Goal: Task Accomplishment & Management: Manage account settings

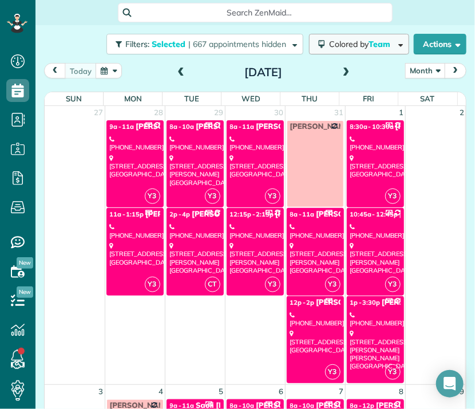
scroll to position [1257, 0]
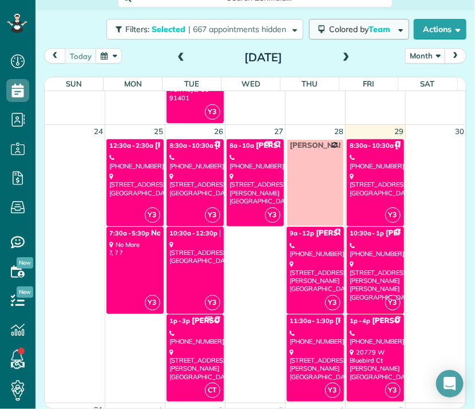
click at [329, 26] on span "Colored by Team" at bounding box center [361, 29] width 65 height 10
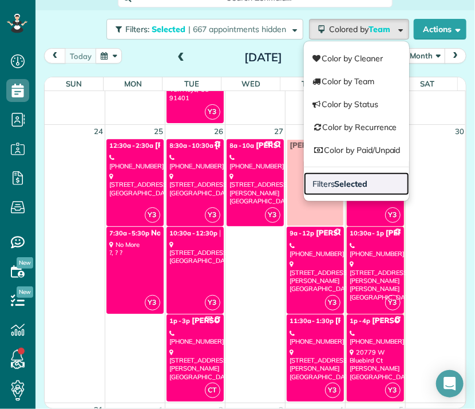
click at [323, 179] on span "Filters Selected" at bounding box center [339, 184] width 55 height 10
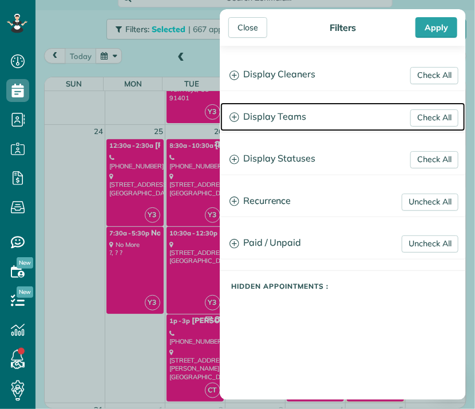
click at [284, 118] on h3 "Display Teams" at bounding box center [342, 116] width 245 height 29
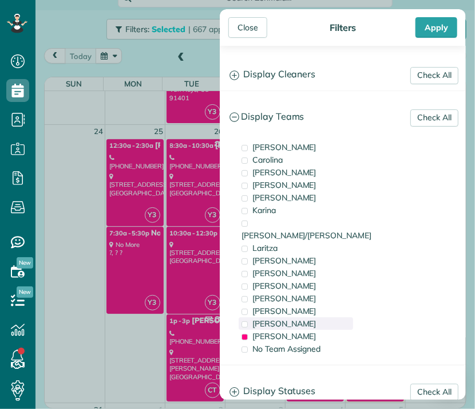
click at [264, 318] on span "[PERSON_NAME]" at bounding box center [284, 323] width 64 height 10
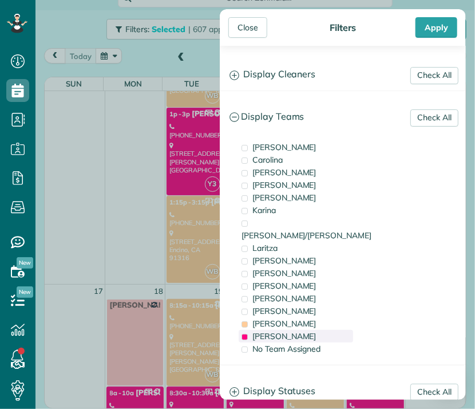
scroll to position [0, 0]
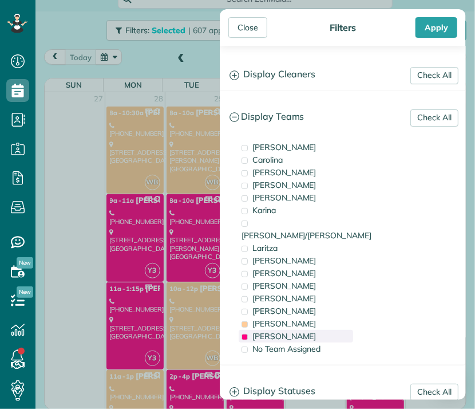
click at [257, 331] on span "[PERSON_NAME]" at bounding box center [284, 336] width 64 height 10
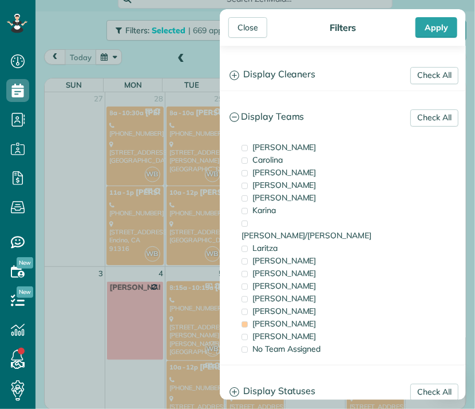
click at [247, 50] on div "Check All Display Cleaners [PERSON_NAME] [PERSON_NAME] [PERSON_NAME] [PERSON_NA…" at bounding box center [343, 223] width 246 height 354
click at [245, 25] on div "Close" at bounding box center [247, 27] width 39 height 21
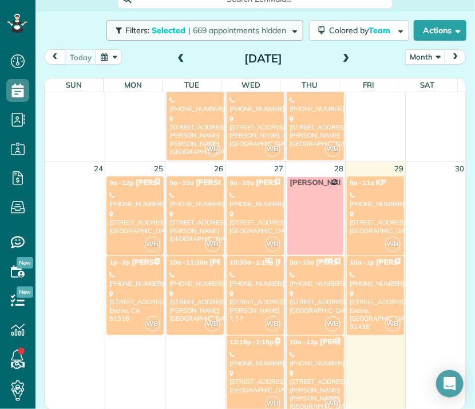
scroll to position [863, 0]
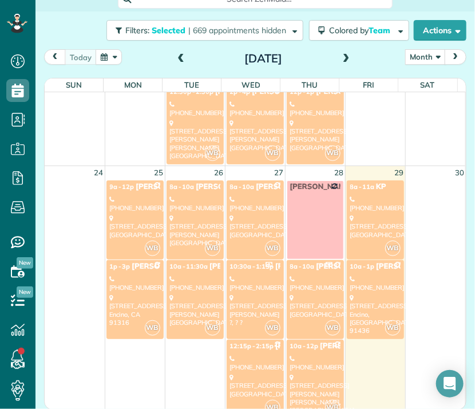
click at [192, 223] on div "[STREET_ADDRESS][PERSON_NAME]" at bounding box center [195, 230] width 50 height 33
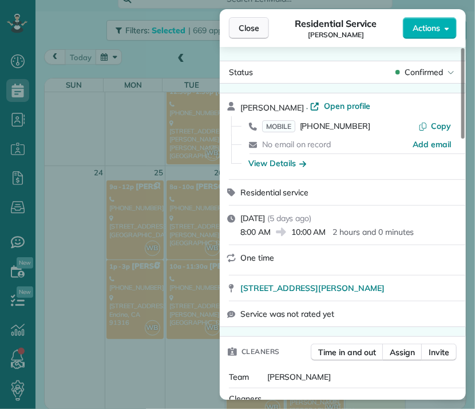
click at [247, 28] on span "Close" at bounding box center [249, 27] width 21 height 11
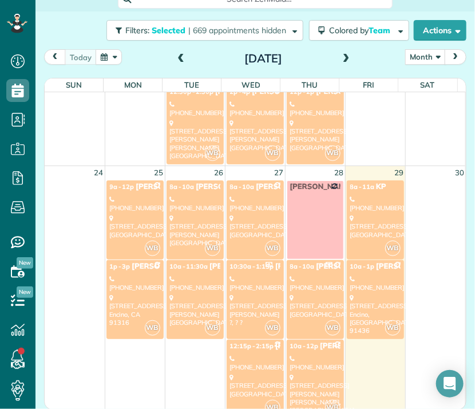
click at [251, 300] on div "[STREET_ADDRESS][PERSON_NAME] ?, ? ?" at bounding box center [255, 310] width 50 height 33
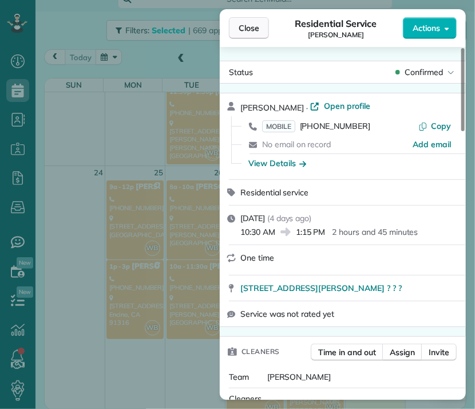
click at [250, 34] on button "Close" at bounding box center [249, 28] width 40 height 22
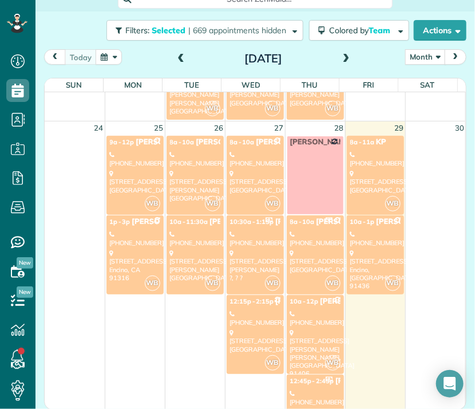
scroll to position [909, 0]
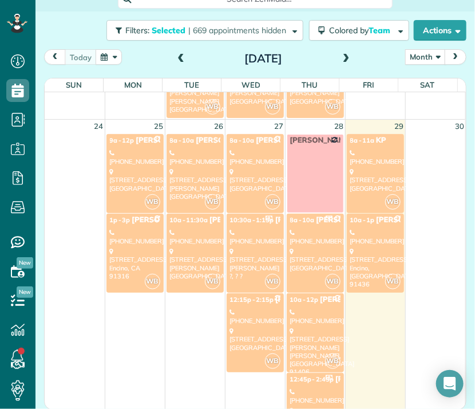
click at [236, 320] on div "[PHONE_NUMBER]" at bounding box center [255, 316] width 50 height 17
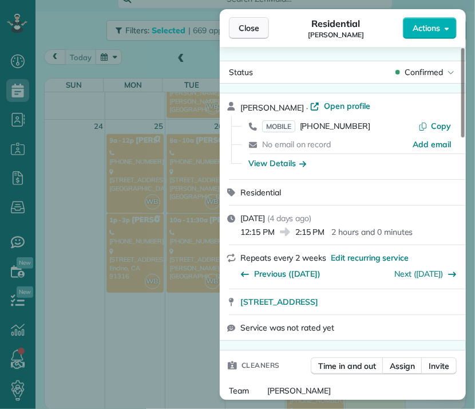
click at [254, 32] on span "Close" at bounding box center [249, 27] width 21 height 11
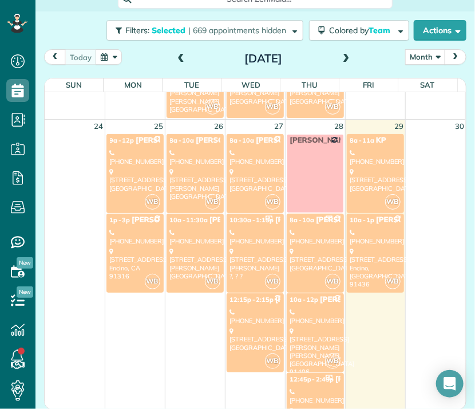
click at [252, 247] on div "[STREET_ADDRESS][PERSON_NAME] ?, ? ?" at bounding box center [255, 263] width 50 height 33
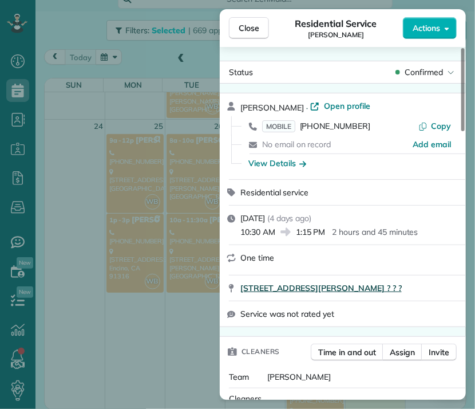
click at [402, 286] on span "[STREET_ADDRESS][PERSON_NAME] ? ? ?" at bounding box center [320, 287] width 161 height 11
click at [246, 25] on span "Close" at bounding box center [249, 27] width 21 height 11
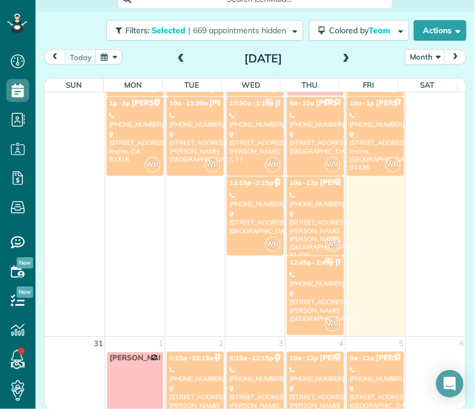
scroll to position [1027, 0]
click at [312, 303] on div "[STREET_ADDRESS][PERSON_NAME]" at bounding box center [315, 305] width 50 height 33
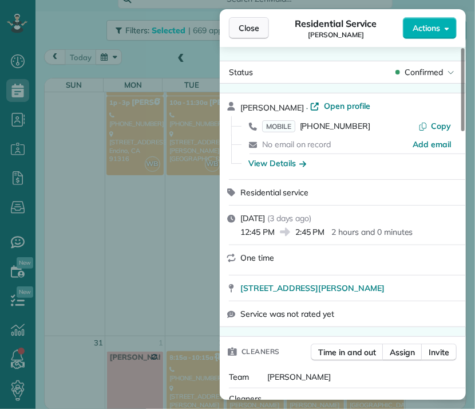
click at [251, 28] on span "Close" at bounding box center [249, 27] width 21 height 11
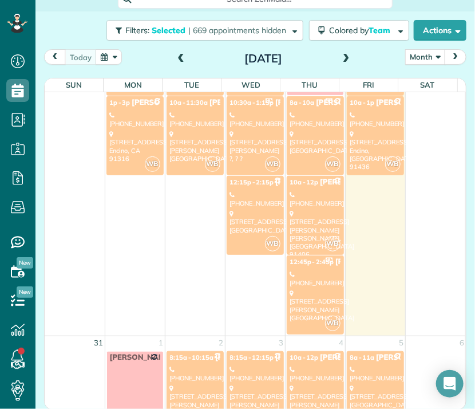
click at [307, 270] on div "[PHONE_NUMBER]" at bounding box center [315, 278] width 50 height 17
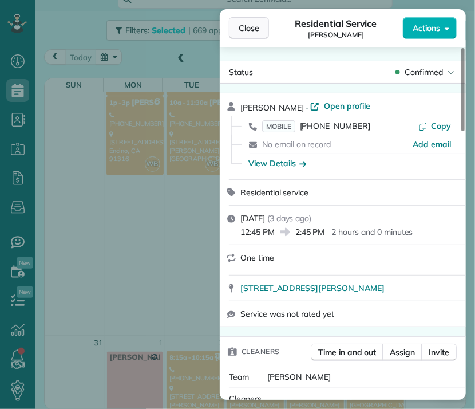
click at [249, 25] on span "Close" at bounding box center [249, 27] width 21 height 11
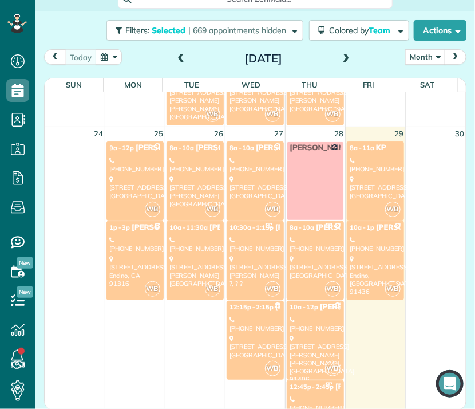
scroll to position [904, 0]
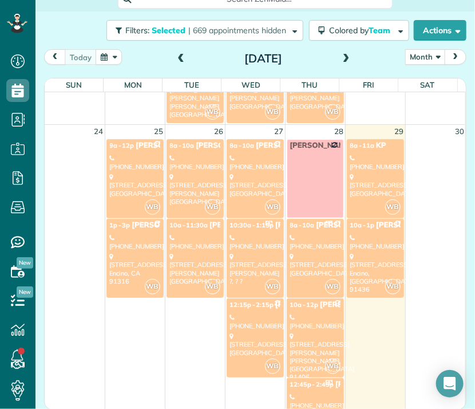
click at [373, 180] on div "[STREET_ADDRESS]" at bounding box center [375, 185] width 50 height 25
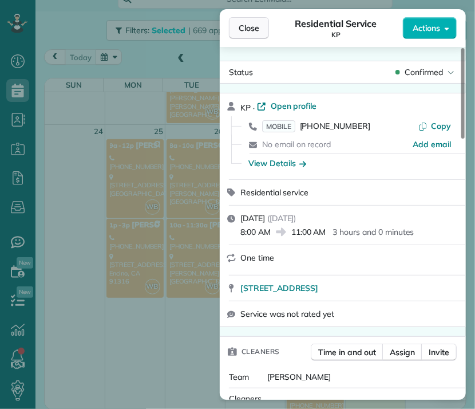
click at [255, 26] on span "Close" at bounding box center [249, 27] width 21 height 11
